Goal: Task Accomplishment & Management: Manage account settings

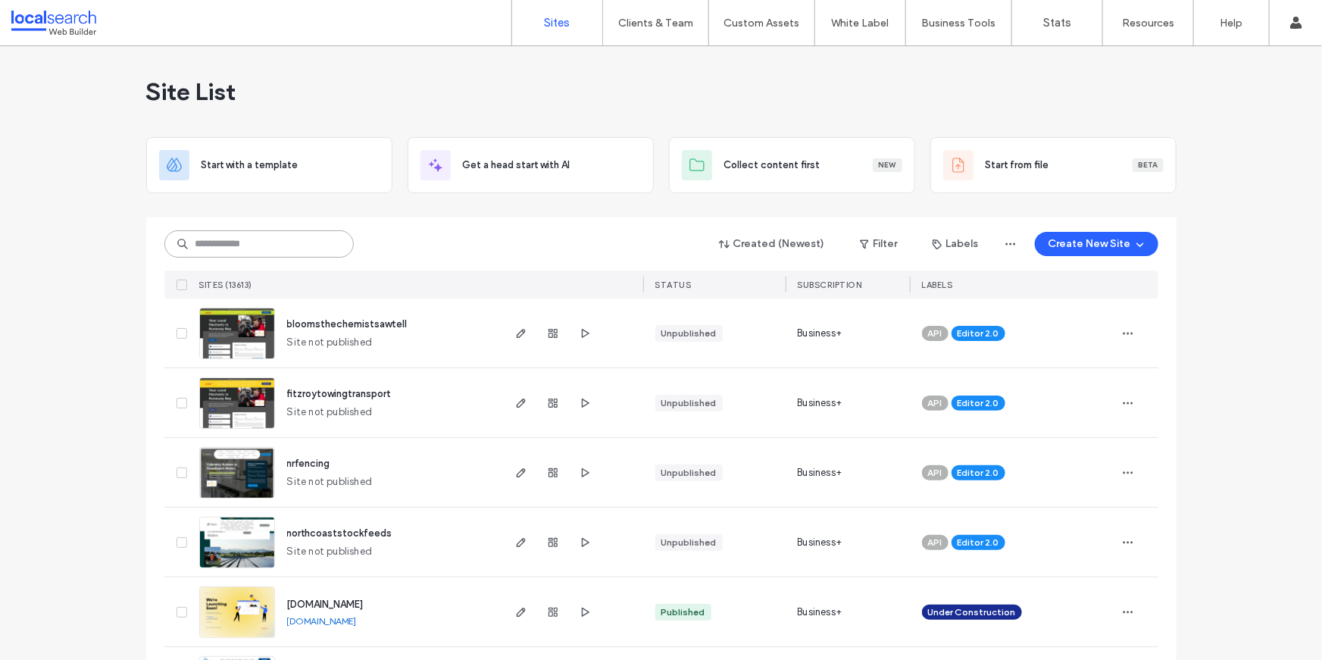
click at [245, 237] on input at bounding box center [258, 243] width 189 height 27
click at [235, 217] on div "Created (Newest) Filter Labels Create New Site SITES (13613) STATUS SUBSCRIPTIO…" at bounding box center [661, 257] width 994 height 81
click at [235, 236] on input at bounding box center [258, 243] width 189 height 27
click at [237, 241] on input at bounding box center [258, 243] width 189 height 27
click at [237, 240] on input at bounding box center [258, 243] width 189 height 27
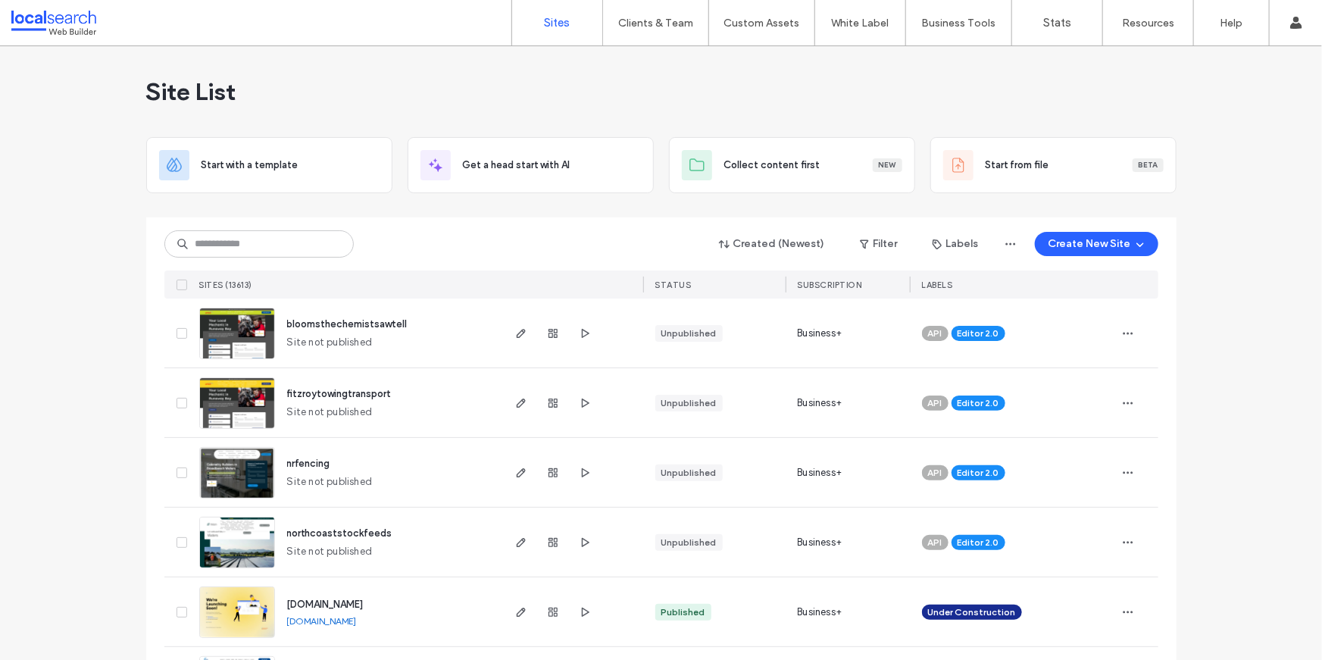
click at [226, 235] on input at bounding box center [258, 243] width 189 height 27
click at [217, 227] on div "Created (Newest) Filter Labels Create New Site SITES (13613) STATUS SUBSCRIPTIO…" at bounding box center [661, 257] width 994 height 81
click at [211, 236] on input at bounding box center [258, 243] width 189 height 27
click at [198, 244] on input at bounding box center [258, 243] width 189 height 27
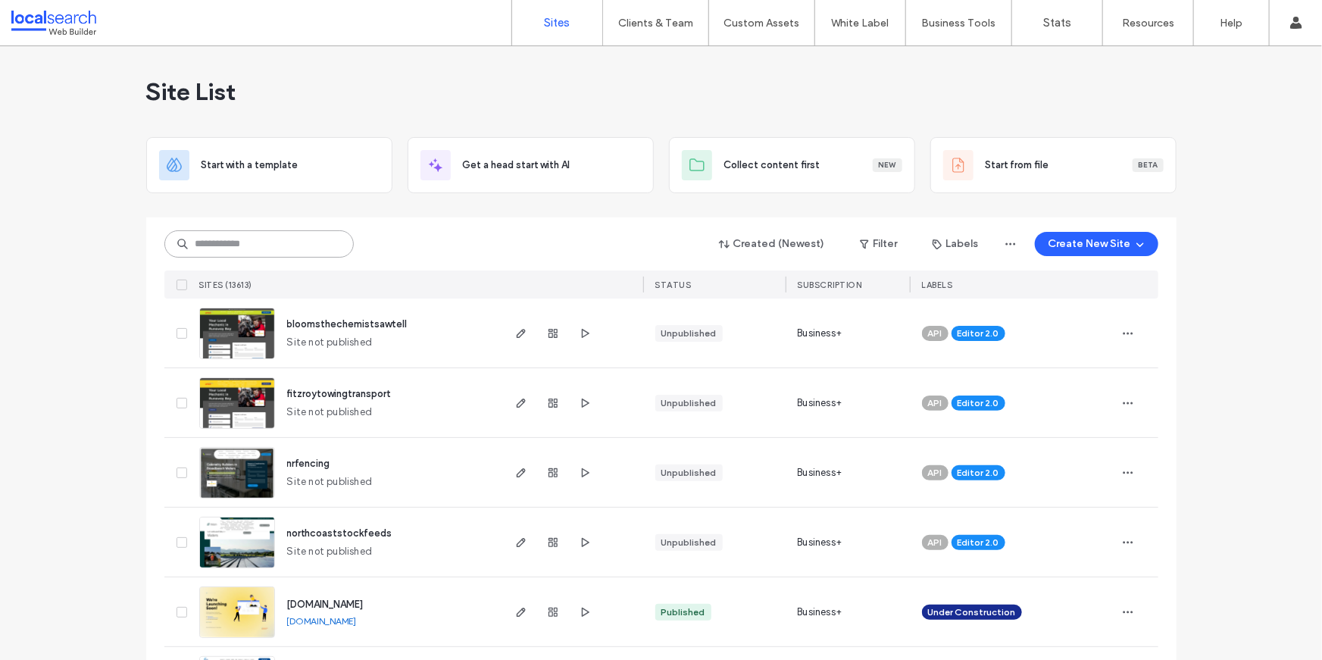
click at [198, 244] on input at bounding box center [258, 243] width 189 height 27
paste input "********"
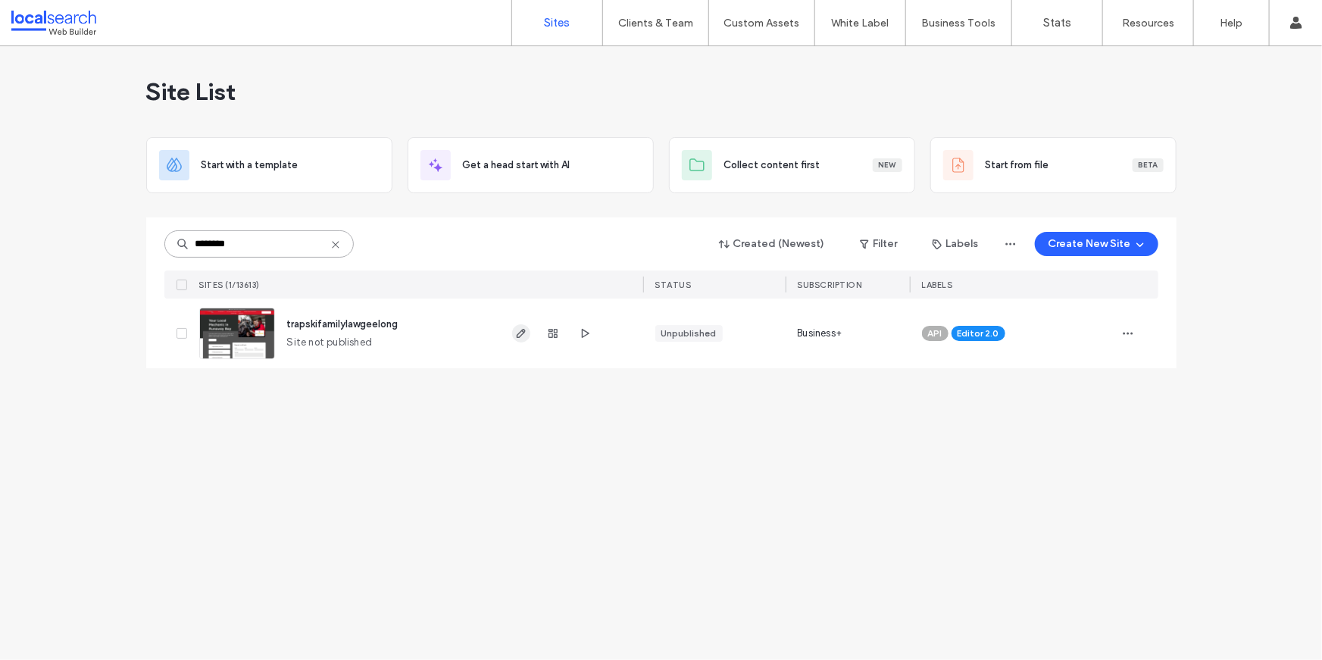
type input "********"
click at [522, 330] on use "button" at bounding box center [520, 333] width 9 height 9
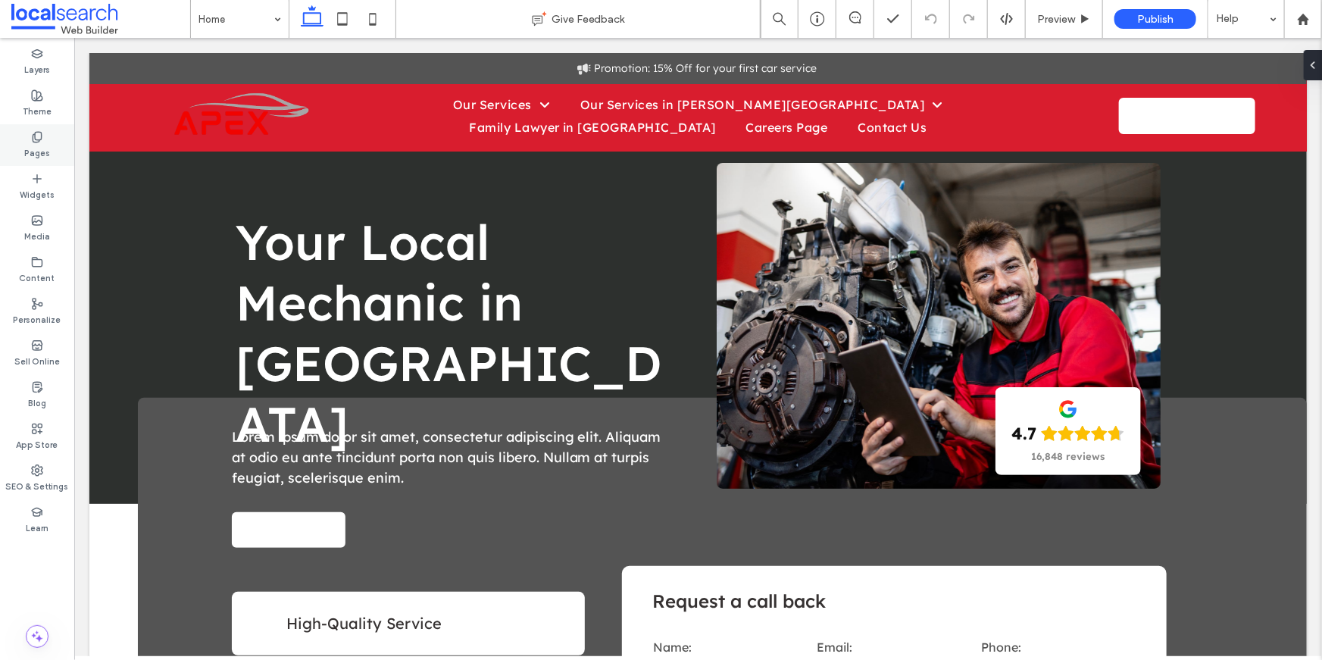
click at [40, 133] on use at bounding box center [37, 137] width 8 height 10
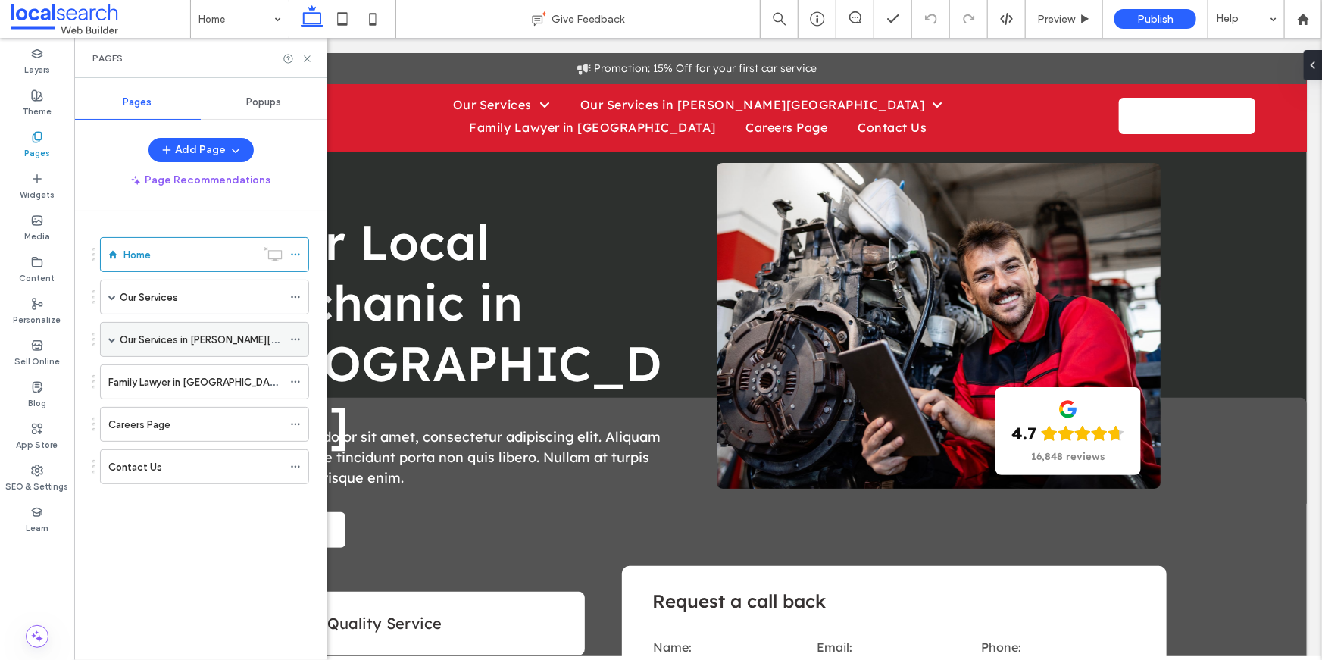
click at [111, 342] on span at bounding box center [112, 340] width 8 height 8
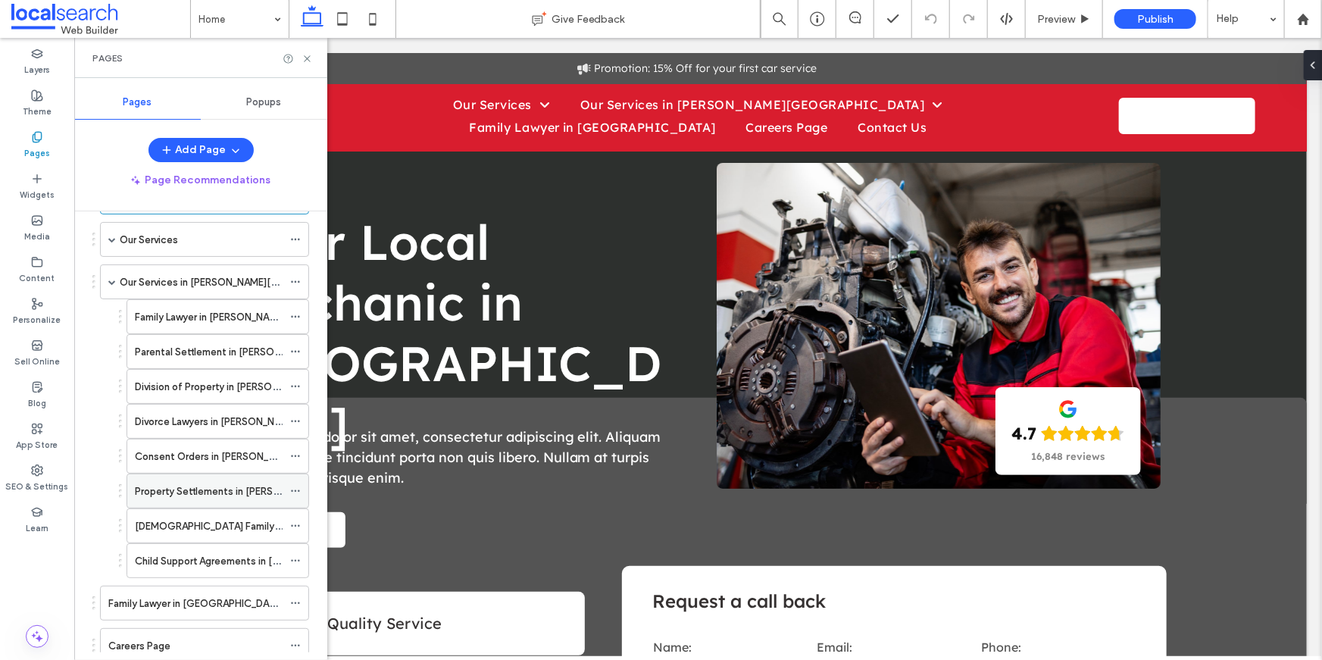
scroll to position [60, 0]
click at [298, 518] on icon at bounding box center [295, 523] width 11 height 11
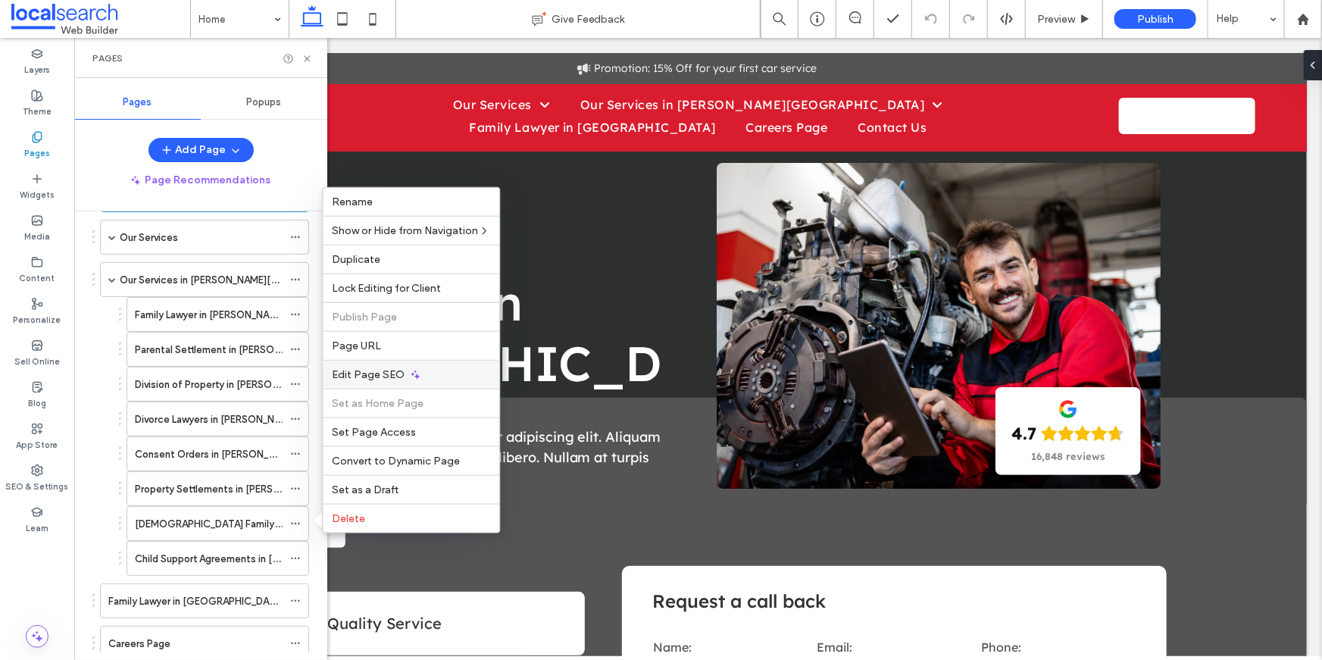
click at [352, 375] on span "Edit Page SEO" at bounding box center [368, 374] width 73 height 13
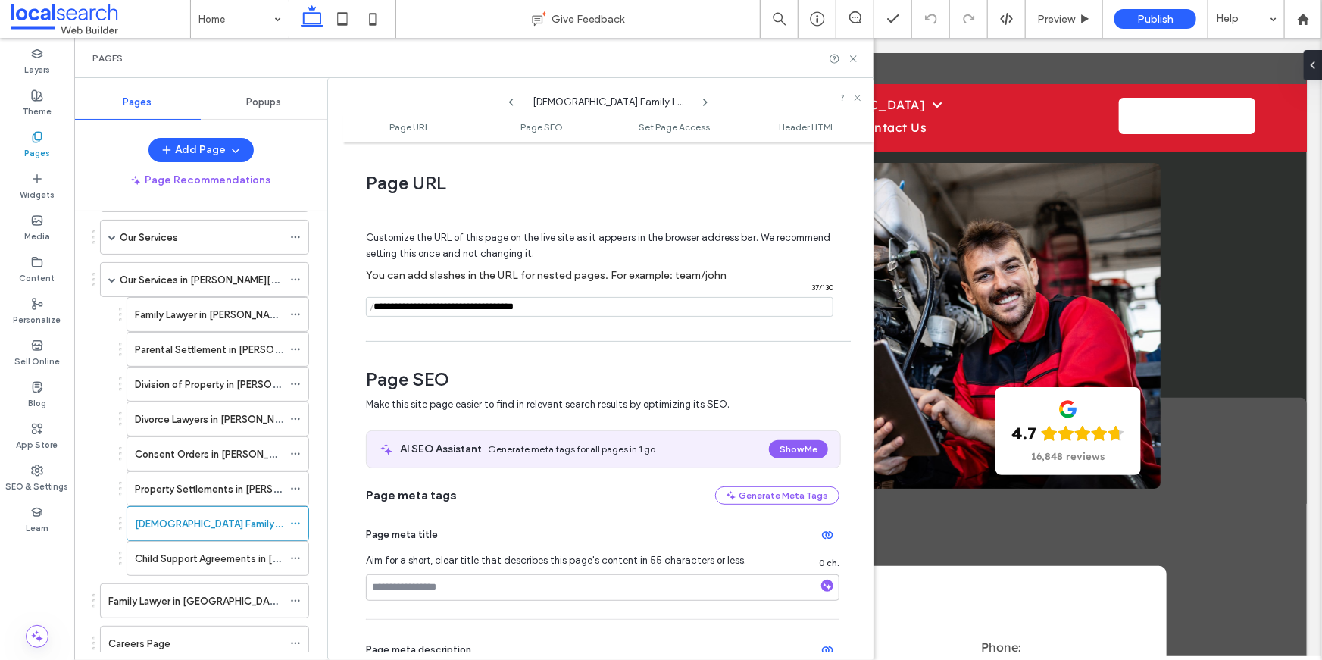
click at [552, 102] on span "[DEMOGRAPHIC_DATA] Family Law in [PERSON_NAME][GEOGRAPHIC_DATA]" at bounding box center [609, 98] width 152 height 23
copy span "LGBTQI"
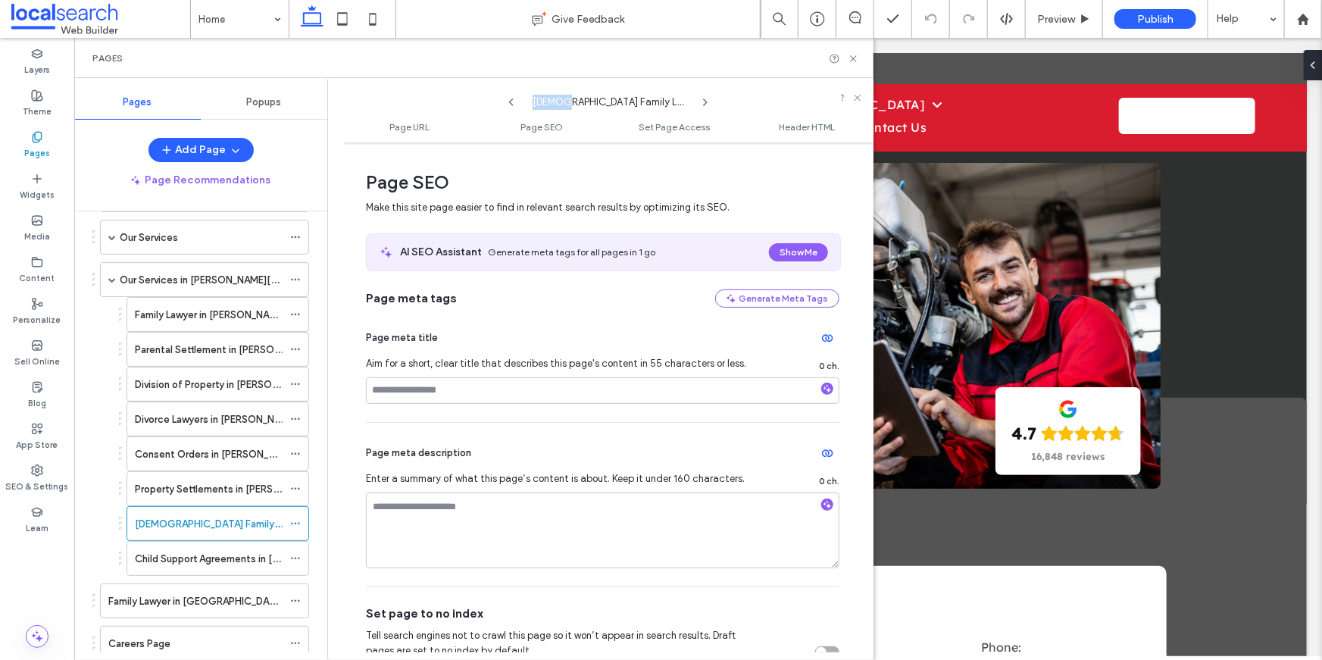
click at [560, 215] on span "Make this site page easier to find in relevant search results by optimizing its…" at bounding box center [593, 207] width 455 height 15
click at [560, 214] on span "Make this site page easier to find in relevant search results by optimizing its…" at bounding box center [593, 207] width 455 height 15
click at [560, 190] on span "Page SEO" at bounding box center [603, 182] width 474 height 23
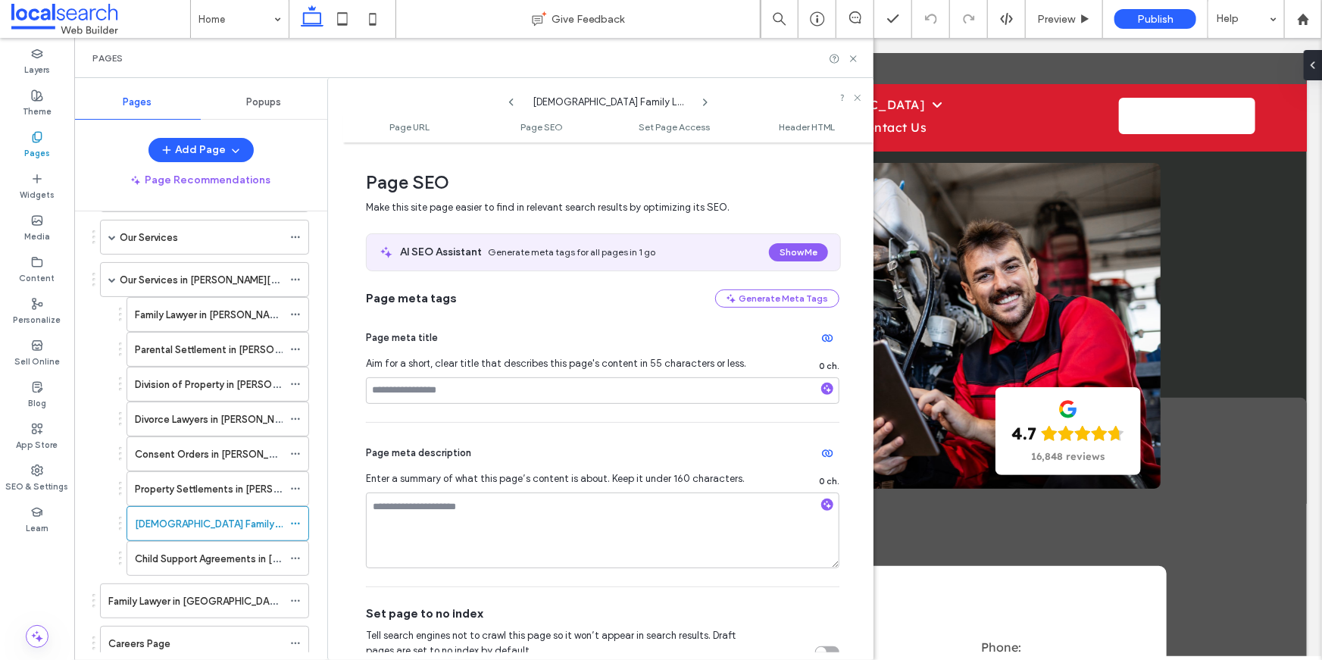
click at [535, 177] on span "Page SEO" at bounding box center [603, 182] width 474 height 23
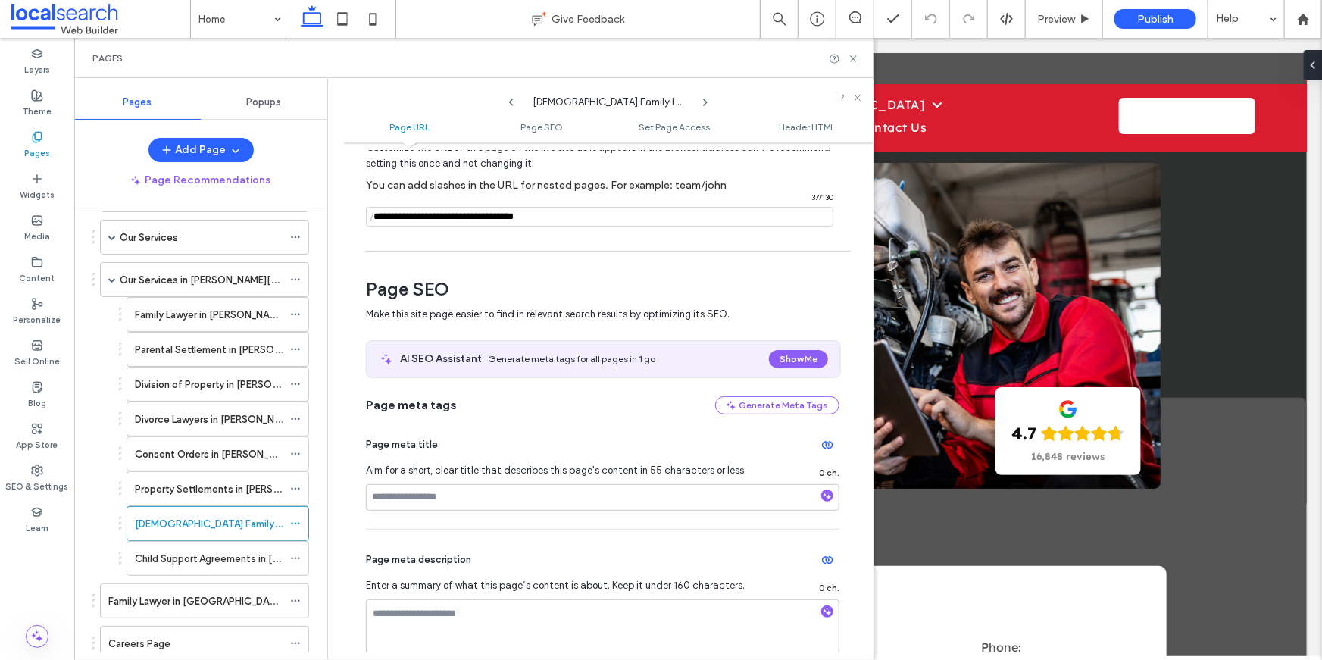
scroll to position [92, 0]
click at [551, 220] on input "notEmpty" at bounding box center [599, 215] width 467 height 20
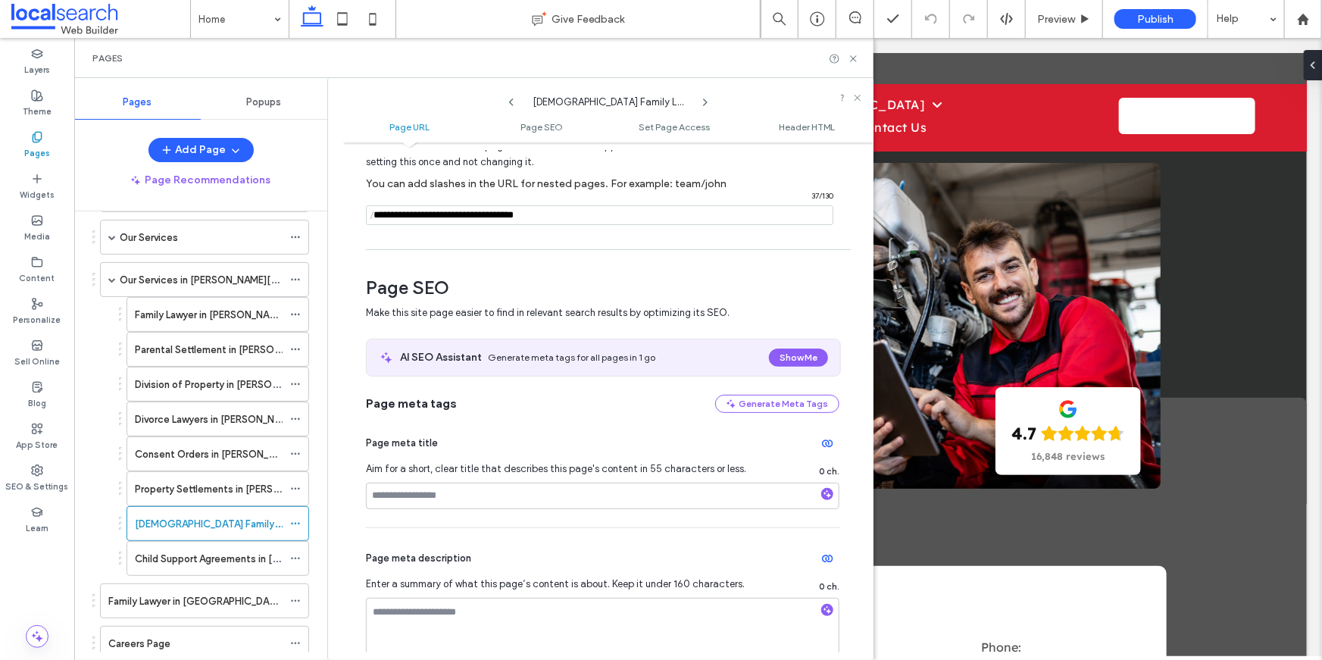
click at [559, 352] on span "Generate meta tags for all pages in 1 go" at bounding box center [571, 356] width 167 height 15
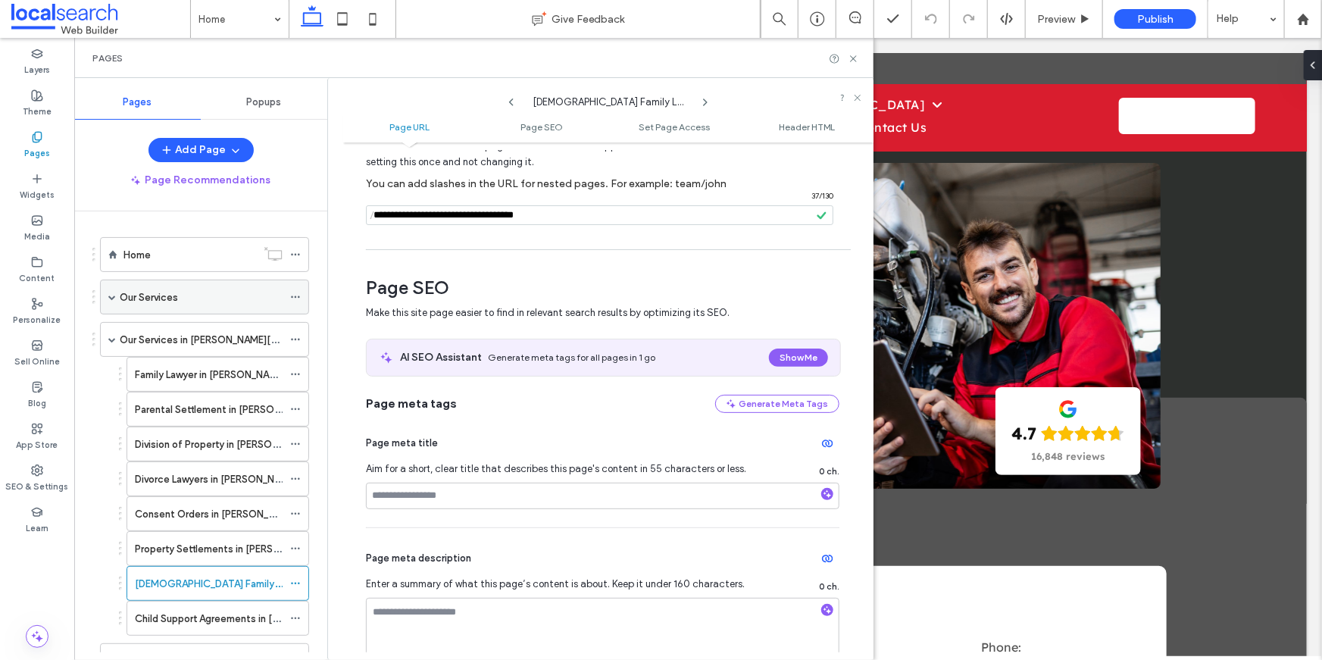
click at [106, 297] on div "Our Services" at bounding box center [204, 297] width 209 height 35
click at [108, 293] on span at bounding box center [112, 297] width 8 height 8
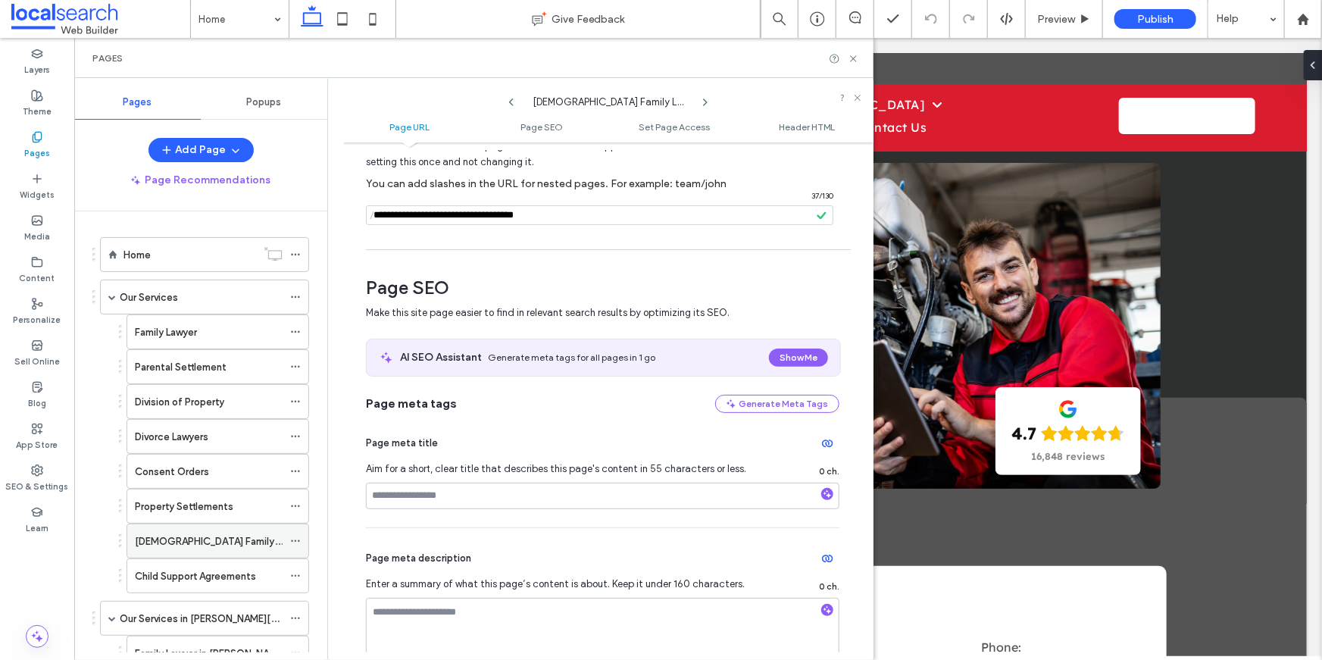
click at [292, 538] on icon at bounding box center [295, 541] width 11 height 11
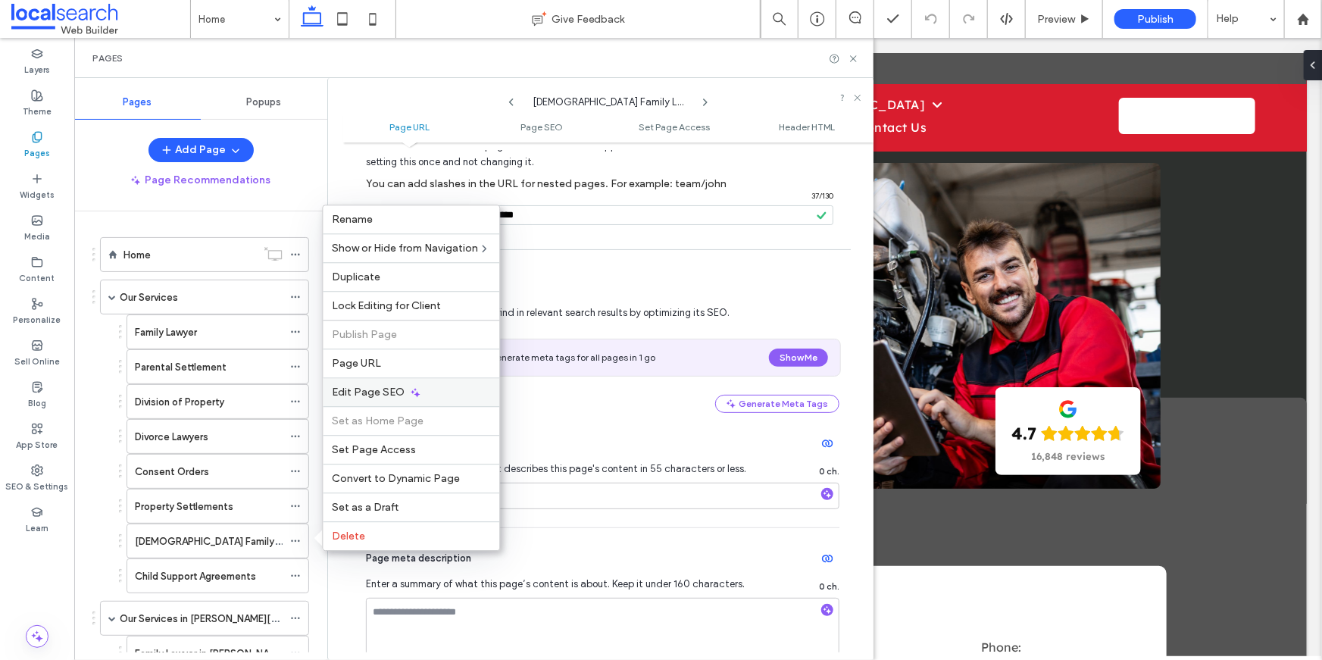
click at [349, 396] on span "Edit Page SEO" at bounding box center [368, 392] width 73 height 13
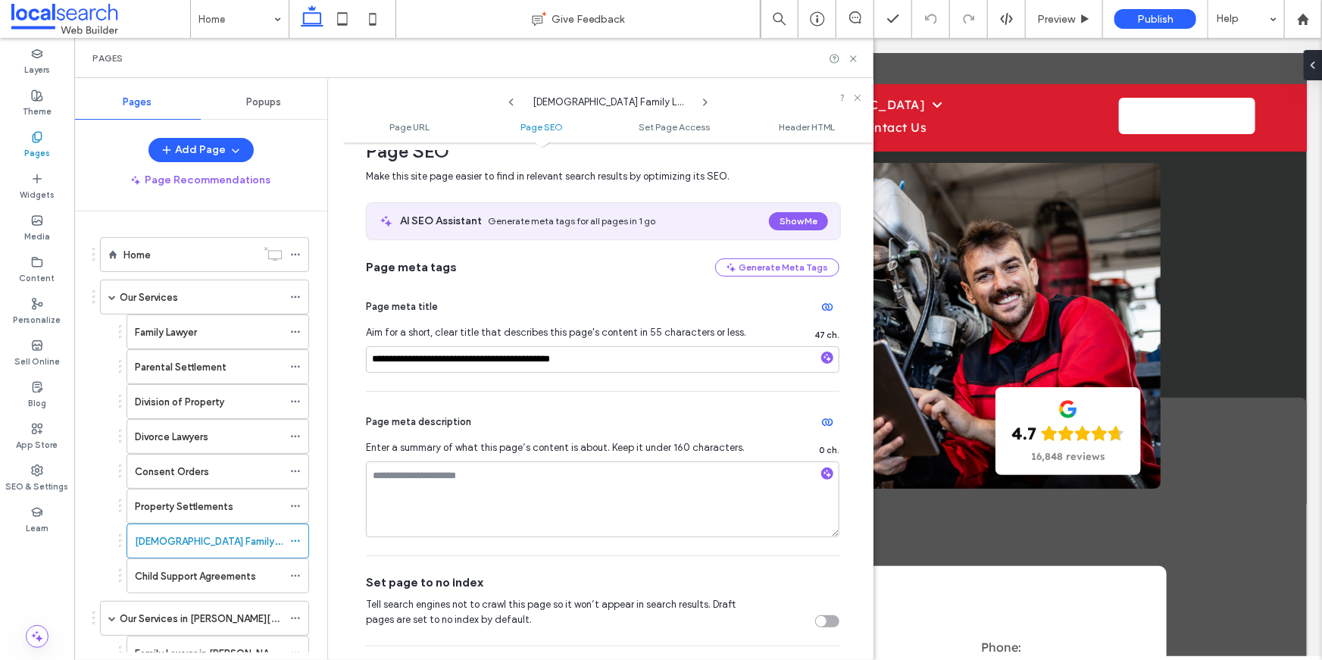
scroll to position [252, 0]
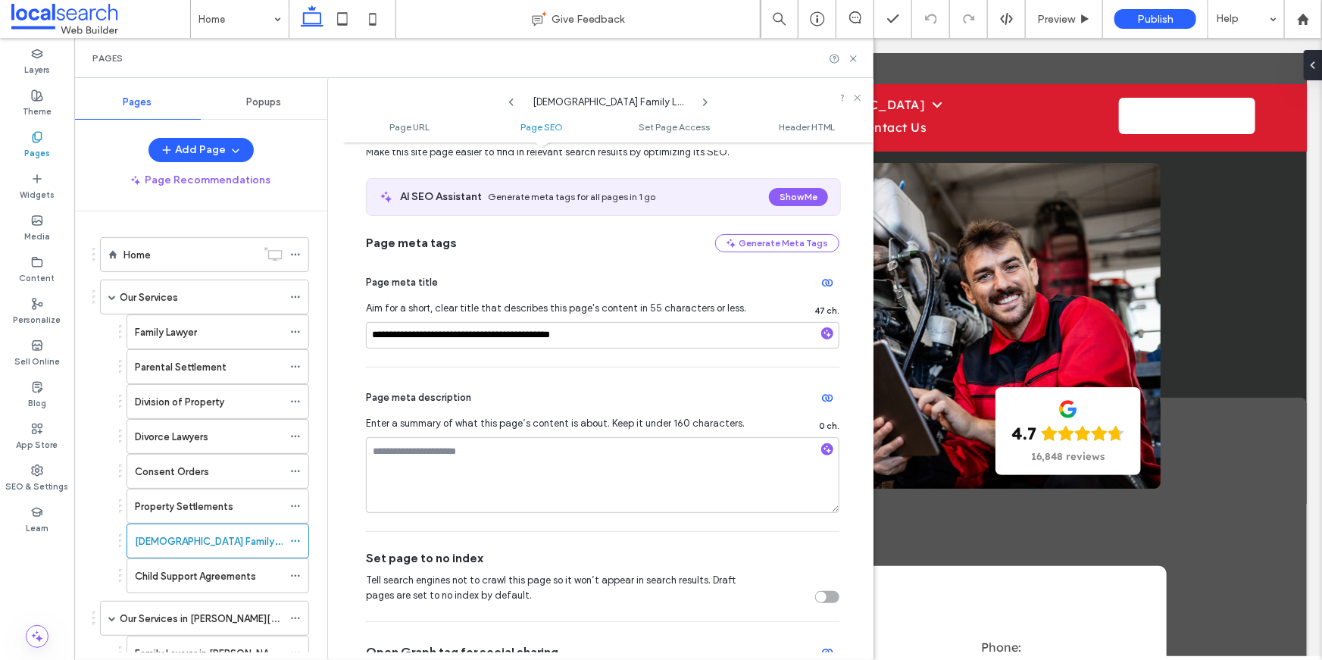
click at [424, 406] on div "Page meta description" at bounding box center [603, 398] width 474 height 24
click at [451, 375] on div "Page meta description Enter a summary of what this page’s content is about. Kee…" at bounding box center [603, 449] width 474 height 164
click at [446, 345] on input "**********" at bounding box center [603, 335] width 474 height 27
click at [446, 344] on input "**********" at bounding box center [603, 335] width 474 height 27
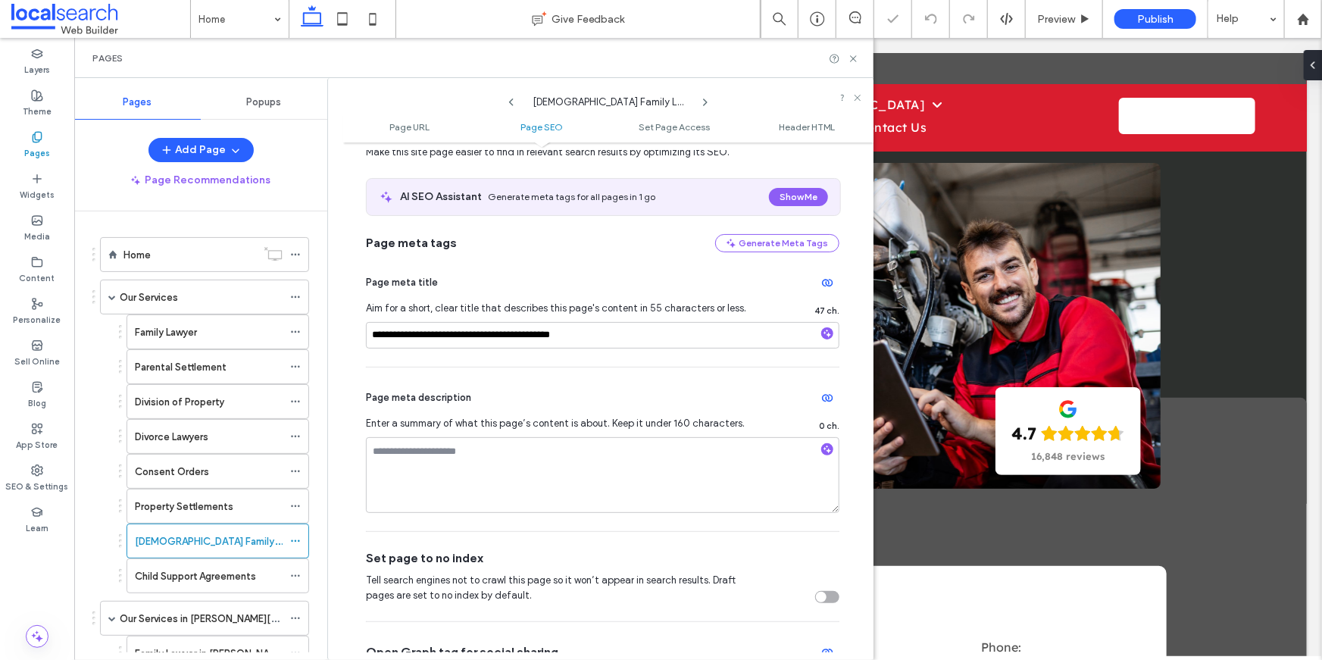
click at [439, 391] on span "Page meta description" at bounding box center [418, 397] width 105 height 15
click at [429, 317] on div "**********" at bounding box center [603, 309] width 474 height 114
click at [411, 336] on input "**********" at bounding box center [603, 335] width 474 height 27
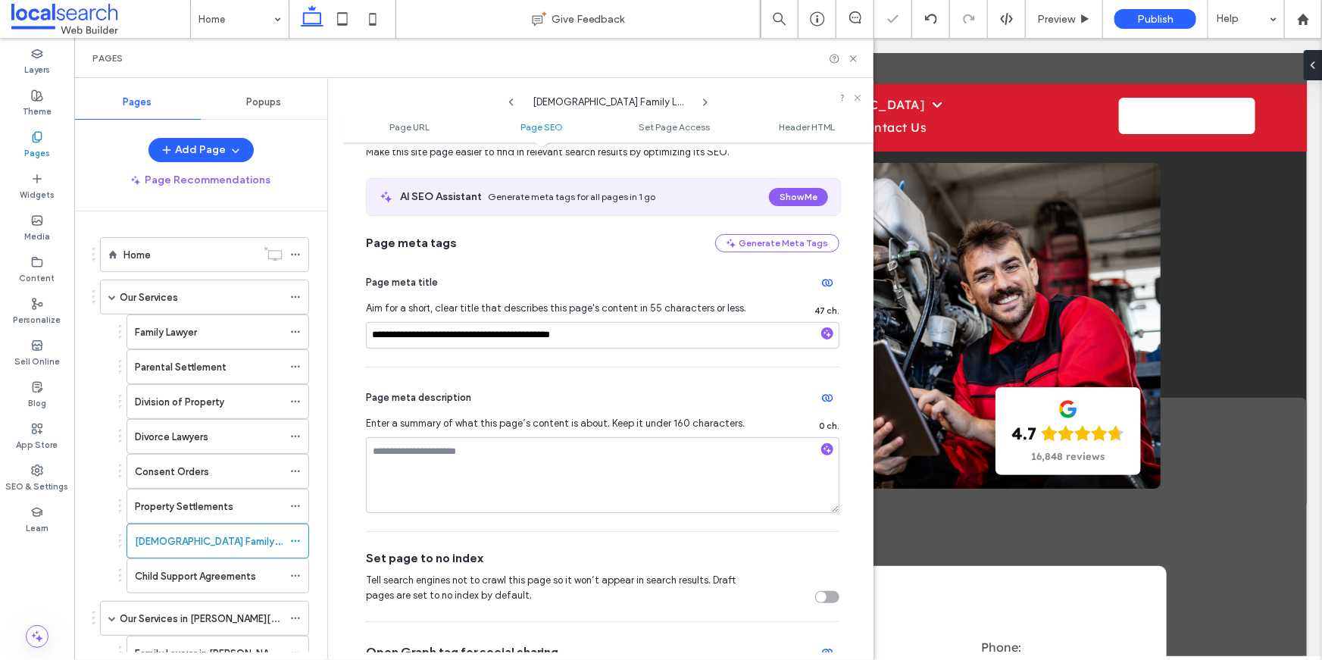
click at [411, 358] on div "**********" at bounding box center [603, 309] width 474 height 114
click at [539, 339] on input "**********" at bounding box center [603, 335] width 474 height 27
click at [517, 367] on div "Page meta description Enter a summary of what this page’s content is about. Kee…" at bounding box center [603, 449] width 474 height 164
